Goal: Information Seeking & Learning: Learn about a topic

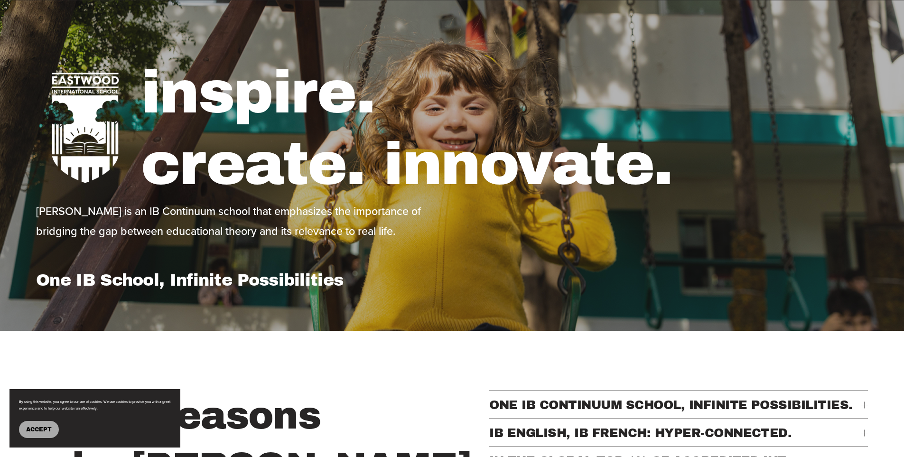
scroll to position [142, 0]
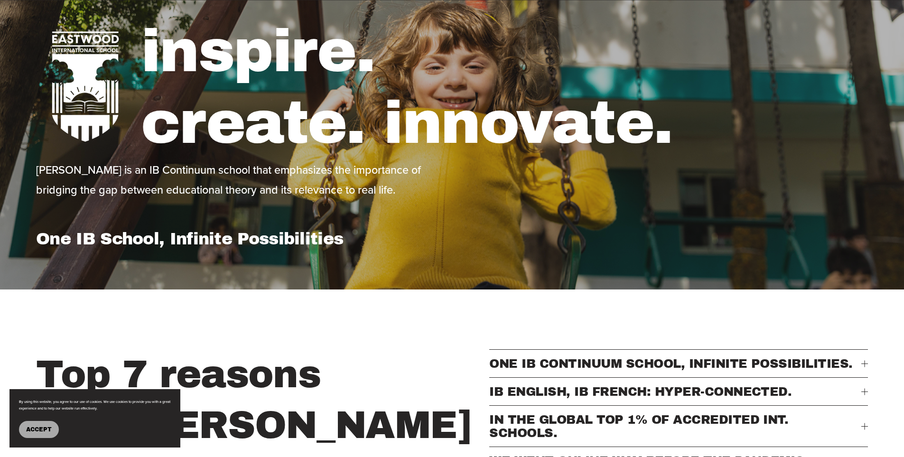
click at [40, 427] on span "Accept" at bounding box center [39, 429] width 26 height 7
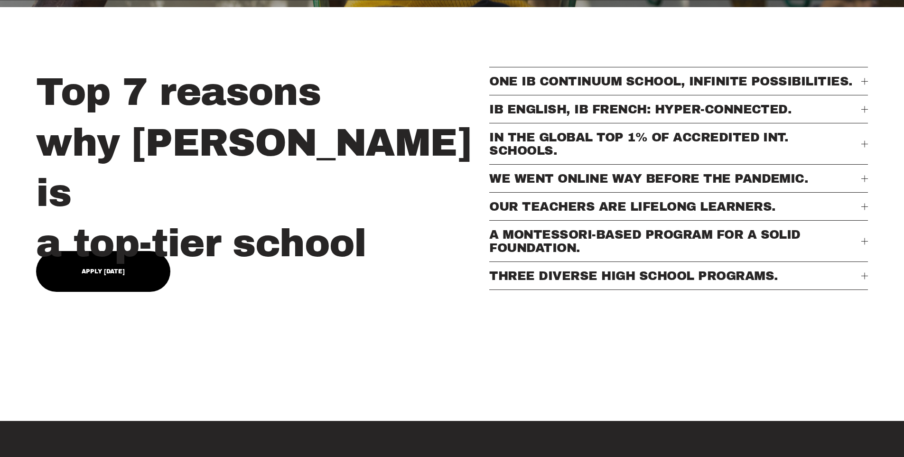
scroll to position [427, 0]
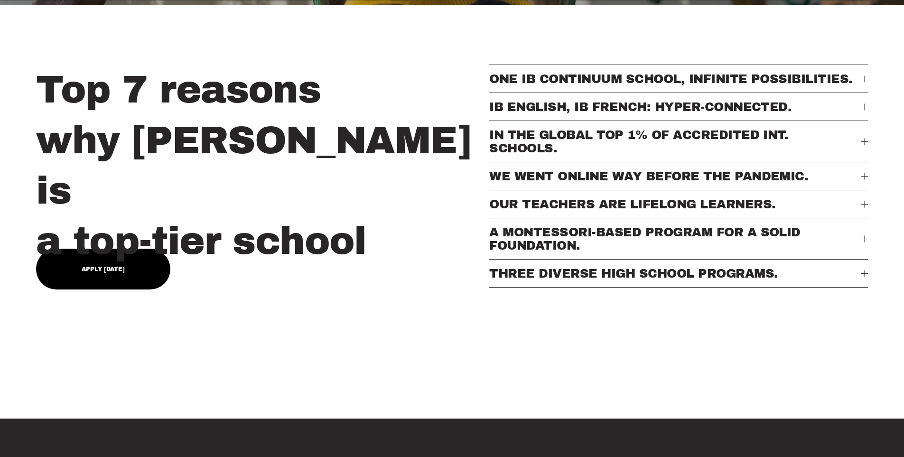
click at [864, 277] on div at bounding box center [864, 273] width 0 height 7
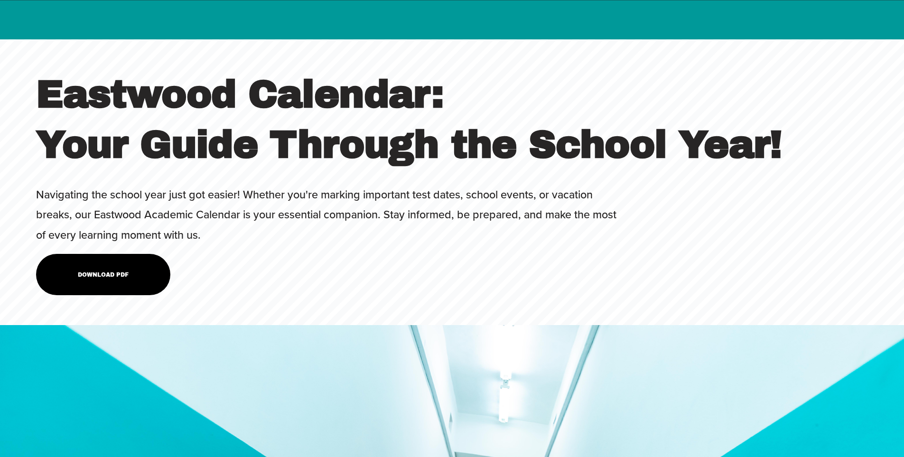
scroll to position [3747, 0]
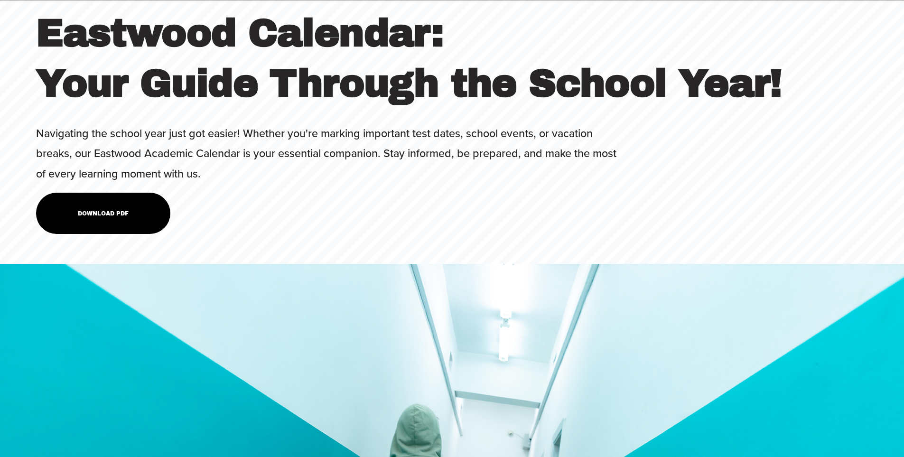
click at [115, 193] on link "Download PDF" at bounding box center [103, 213] width 134 height 41
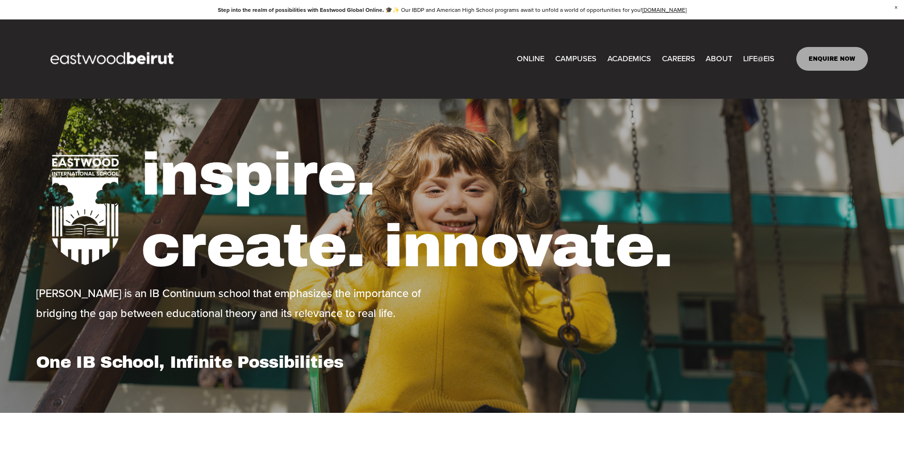
scroll to position [0, 0]
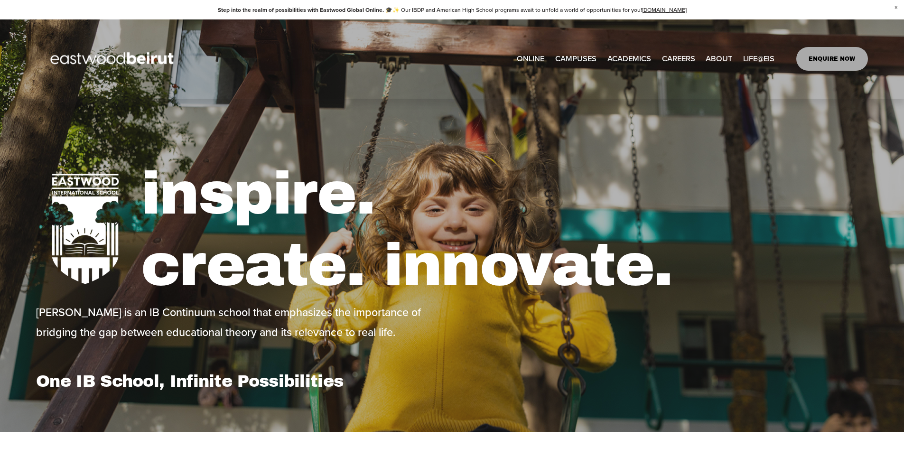
click at [680, 55] on link "CAREERS" at bounding box center [678, 59] width 33 height 16
type input "*****"
